Goal: Task Accomplishment & Management: Manage account settings

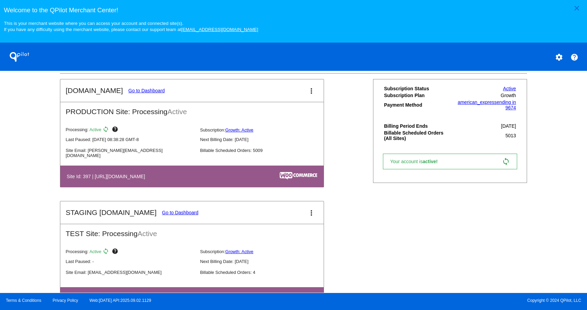
scroll to position [244, 0]
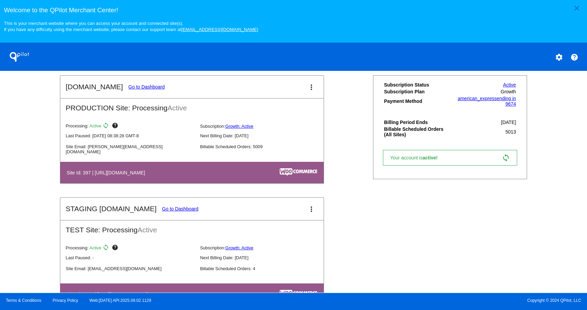
click at [137, 91] on mat-card-title "[DOMAIN_NAME] Go to Dashboard" at bounding box center [115, 87] width 99 height 8
click at [137, 88] on link "Go to Dashboard" at bounding box center [146, 86] width 36 height 5
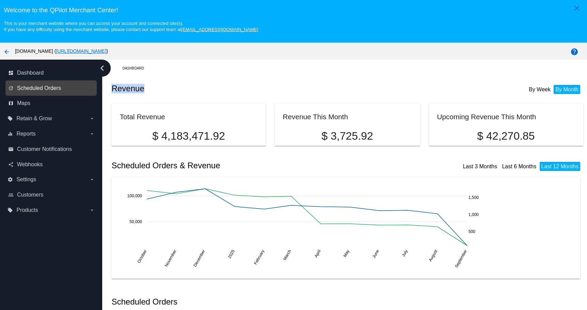
click at [43, 86] on span "Scheduled Orders" at bounding box center [39, 88] width 44 height 6
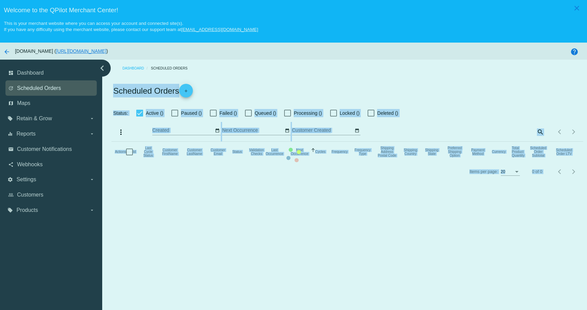
click at [111, 142] on mat-table "Actions Id Last Cycle Status Customer FirstName Customer LastName Customer Emai…" at bounding box center [347, 152] width 472 height 20
checkbox input "true"
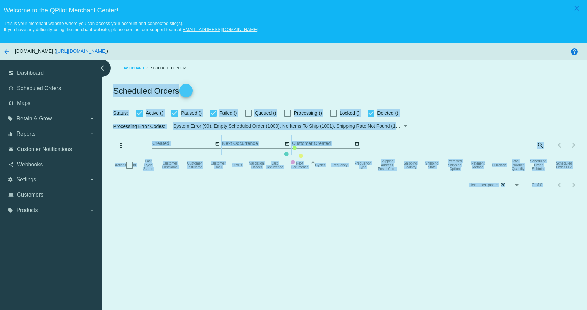
click at [536, 155] on mat-table "Actions Id Last Cycle Status Customer FirstName Customer LastName Customer Emai…" at bounding box center [347, 165] width 472 height 20
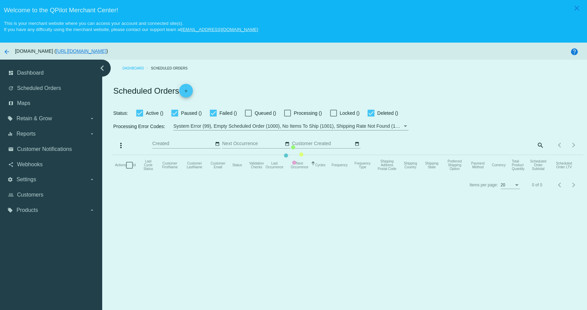
click at [536, 155] on mat-table "Actions Id Last Cycle Status Customer FirstName Customer LastName Customer Emai…" at bounding box center [347, 165] width 472 height 20
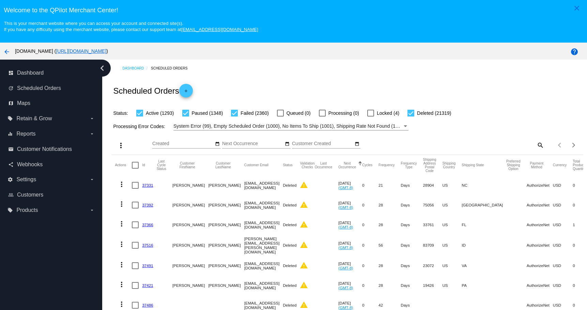
click at [536, 145] on mat-icon "search" at bounding box center [540, 145] width 8 height 11
click at [474, 144] on input "Search" at bounding box center [486, 143] width 118 height 5
paste input "sbush1551@icloud.com"
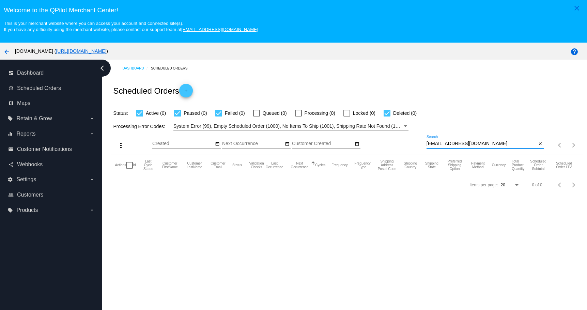
click at [488, 148] on div "sbush1551@icloud.com Search" at bounding box center [482, 141] width 110 height 13
click at [488, 143] on input "sbush1551@icloud.com" at bounding box center [482, 143] width 110 height 5
paste input "odie707@comcast.net"
click at [490, 144] on input "odie707@comcast.net" at bounding box center [482, 143] width 110 height 5
paste input "sbush1551@gmail.com"
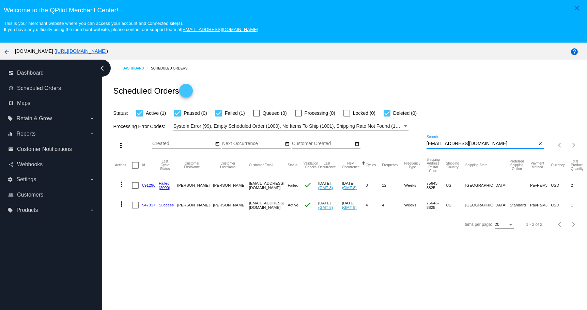
click at [121, 203] on mat-icon "more_vert" at bounding box center [122, 204] width 8 height 8
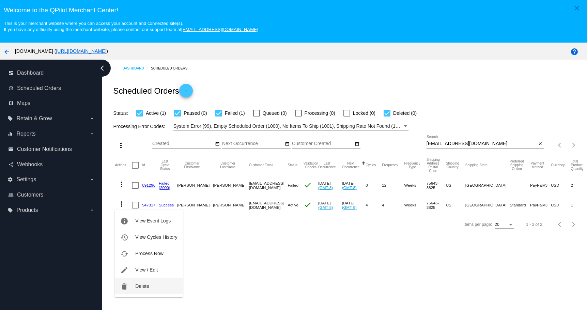
click at [126, 289] on mat-icon "delete" at bounding box center [124, 286] width 8 height 8
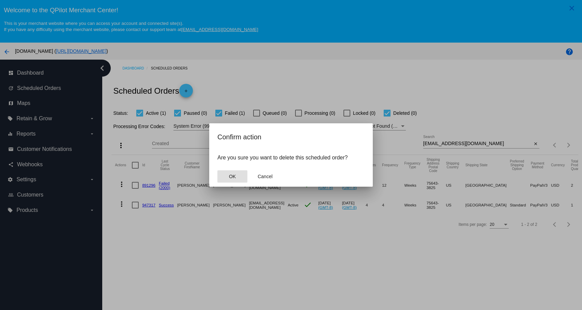
click at [234, 177] on span "OK" at bounding box center [232, 176] width 7 height 5
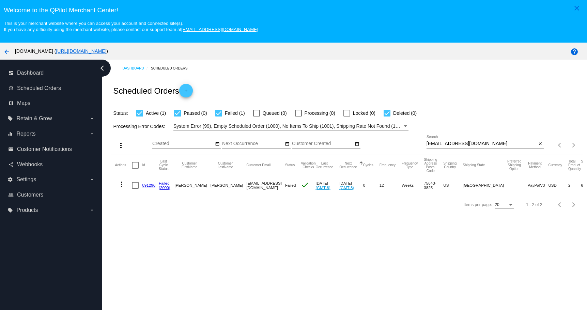
click at [488, 139] on div "sbush1551@gmail.com Search" at bounding box center [482, 141] width 110 height 13
type input "sbush1551@gmail.com"
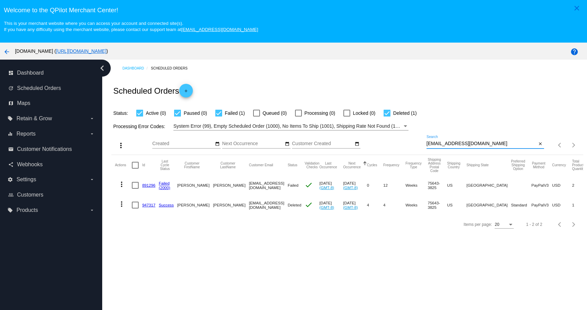
click at [532, 144] on input "sbush1551@gmail.com" at bounding box center [482, 143] width 110 height 5
click at [537, 145] on button "close" at bounding box center [540, 143] width 7 height 7
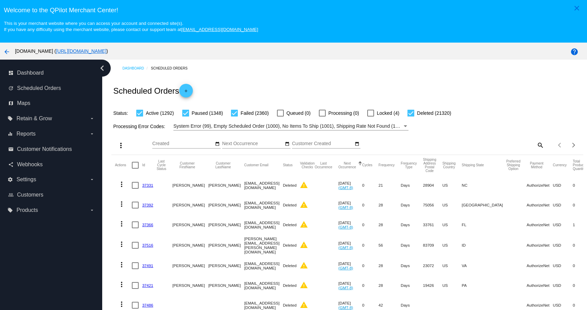
click at [536, 145] on mat-icon "search" at bounding box center [540, 145] width 8 height 11
click at [497, 145] on input "Search" at bounding box center [486, 143] width 118 height 5
paste input "lisaf@print-express.com"
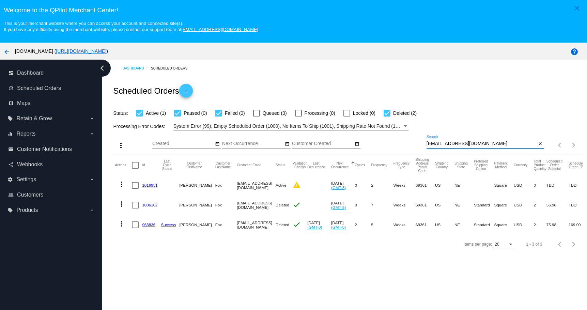
click at [121, 225] on mat-icon "more_vert" at bounding box center [122, 224] width 8 height 8
click at [143, 243] on span "View Event Logs" at bounding box center [152, 240] width 35 height 5
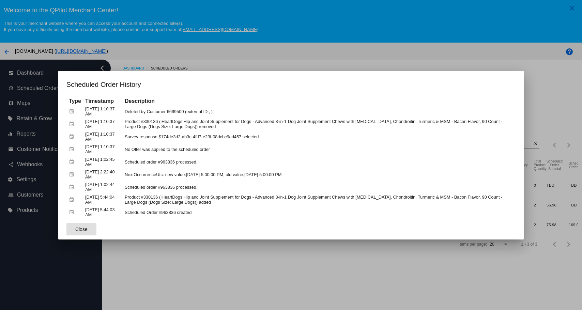
click at [69, 233] on button "Close" at bounding box center [81, 229] width 30 height 12
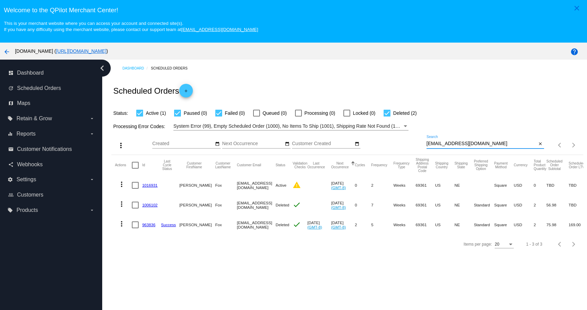
click at [486, 142] on input "lisaf@print-express.com" at bounding box center [482, 143] width 110 height 5
paste input "b1bethany@yahoo"
type input "b1bethany@yahoo.com"
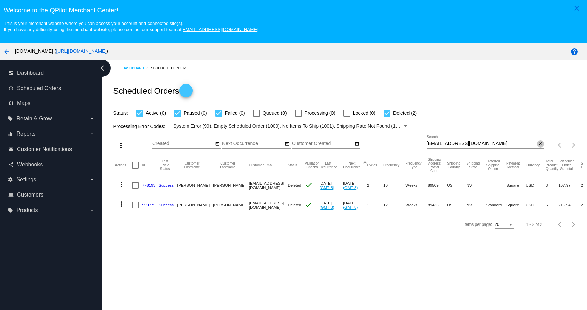
drag, startPoint x: 537, startPoint y: 142, endPoint x: 221, endPoint y: 39, distance: 332.3
click at [538, 142] on mat-icon "close" at bounding box center [540, 143] width 5 height 5
